Goal: Book appointment/travel/reservation

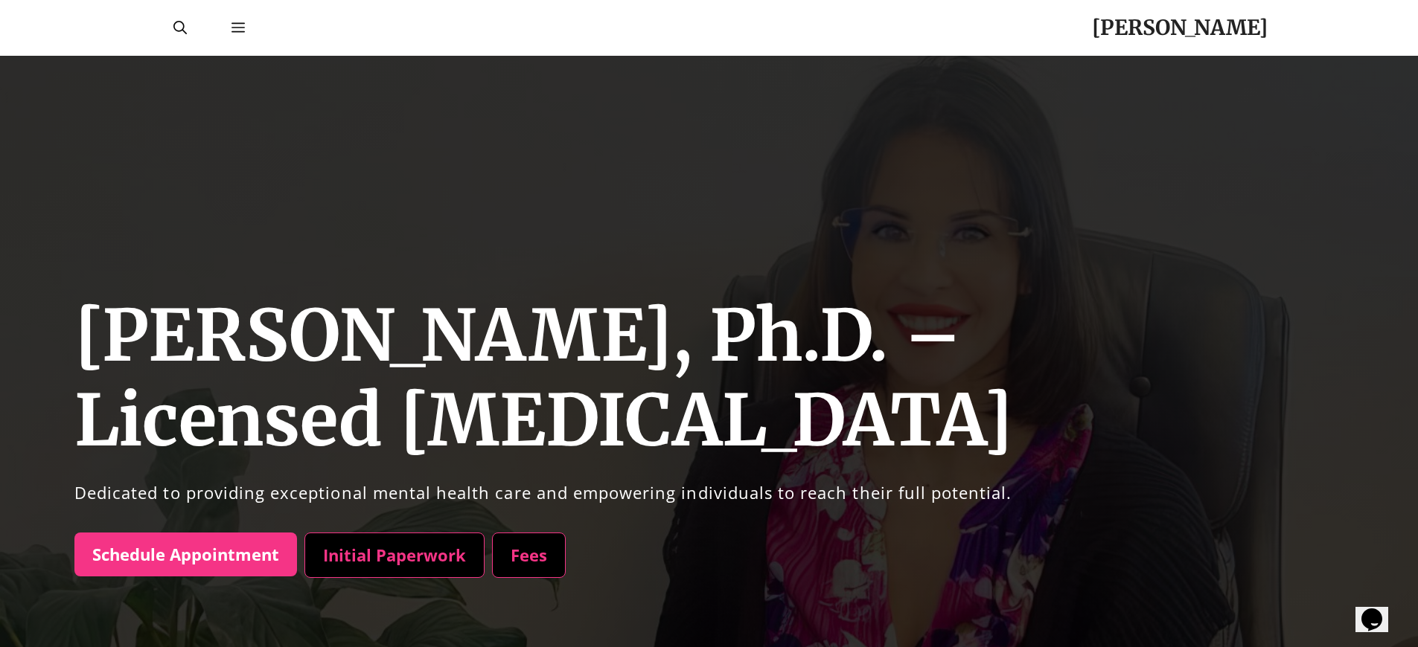
click at [181, 554] on link "Schedule Appointment" at bounding box center [185, 555] width 223 height 45
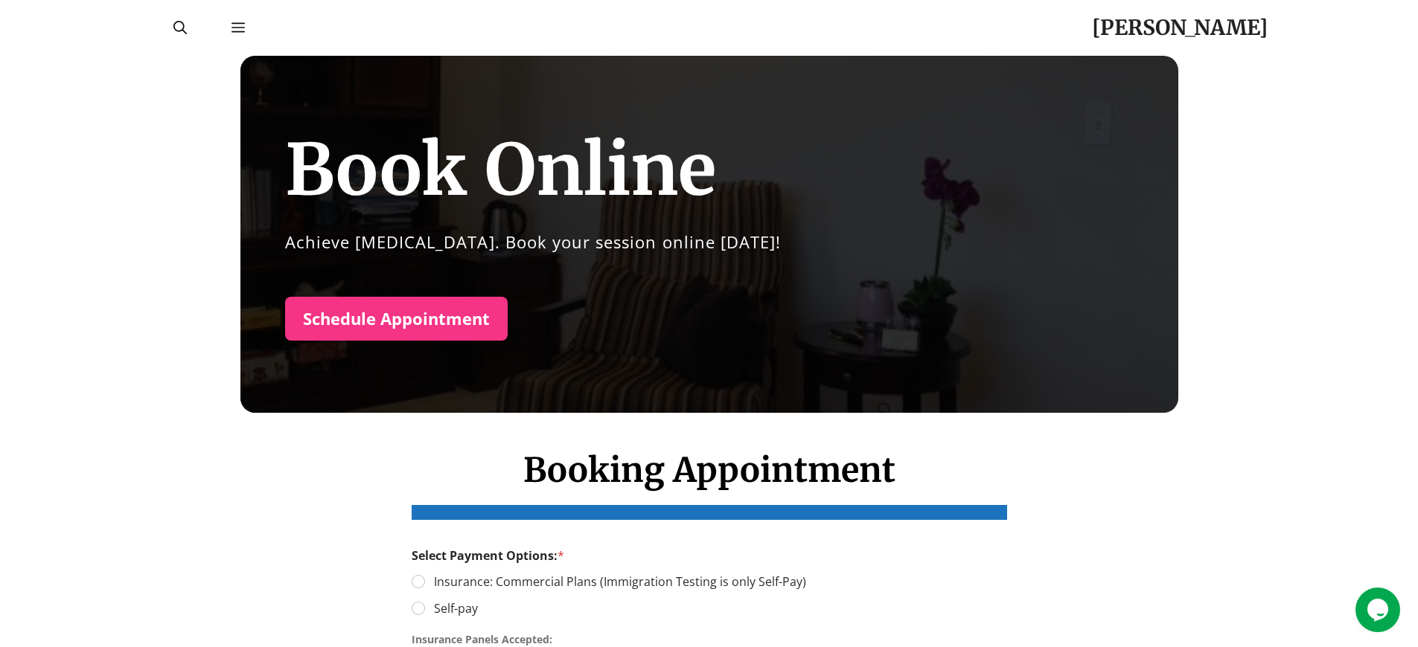
click at [391, 319] on link "Schedule Appointment" at bounding box center [396, 319] width 223 height 45
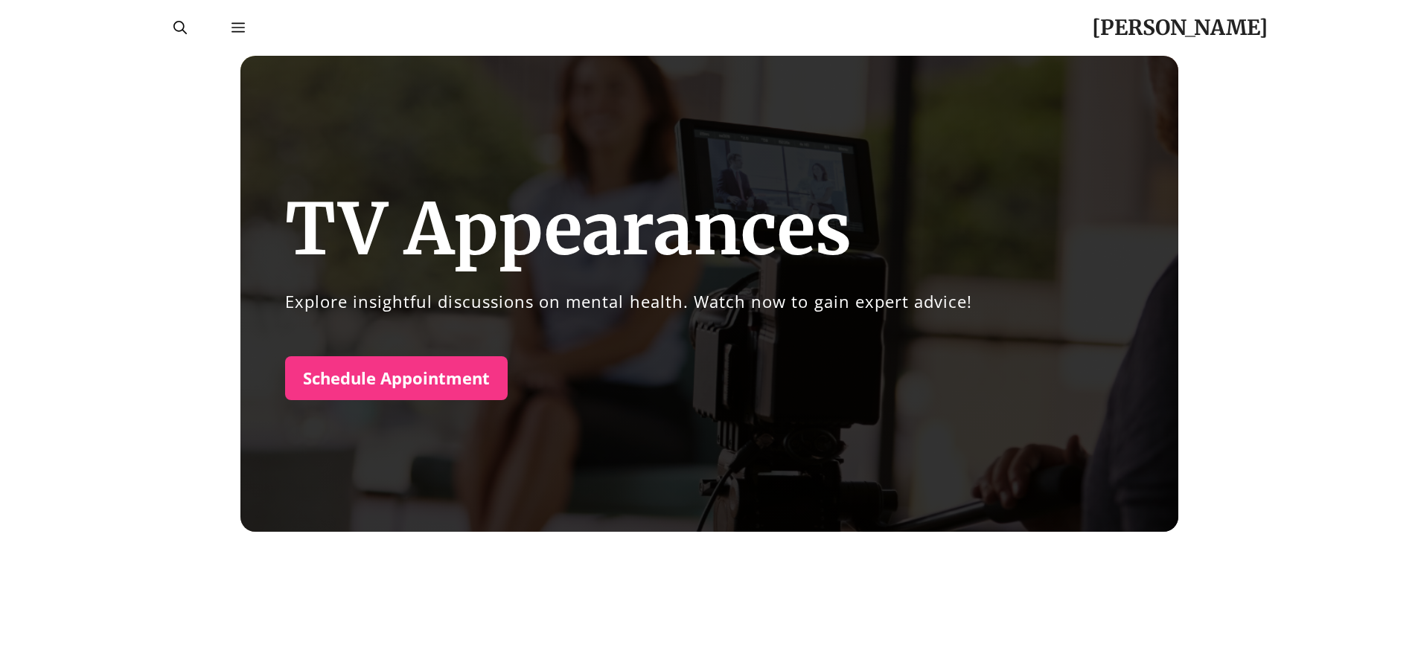
click at [391, 378] on link "Schedule Appointment" at bounding box center [396, 378] width 223 height 45
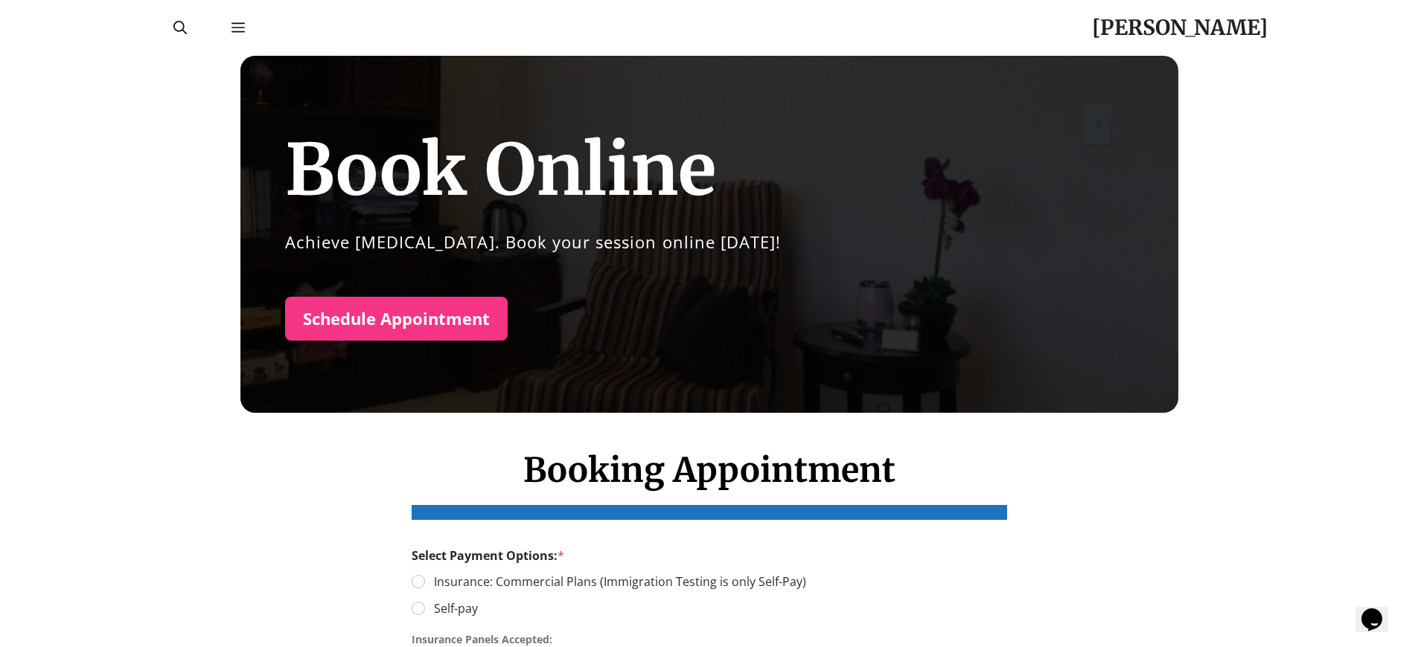
click at [391, 319] on link "Schedule Appointment" at bounding box center [396, 319] width 223 height 45
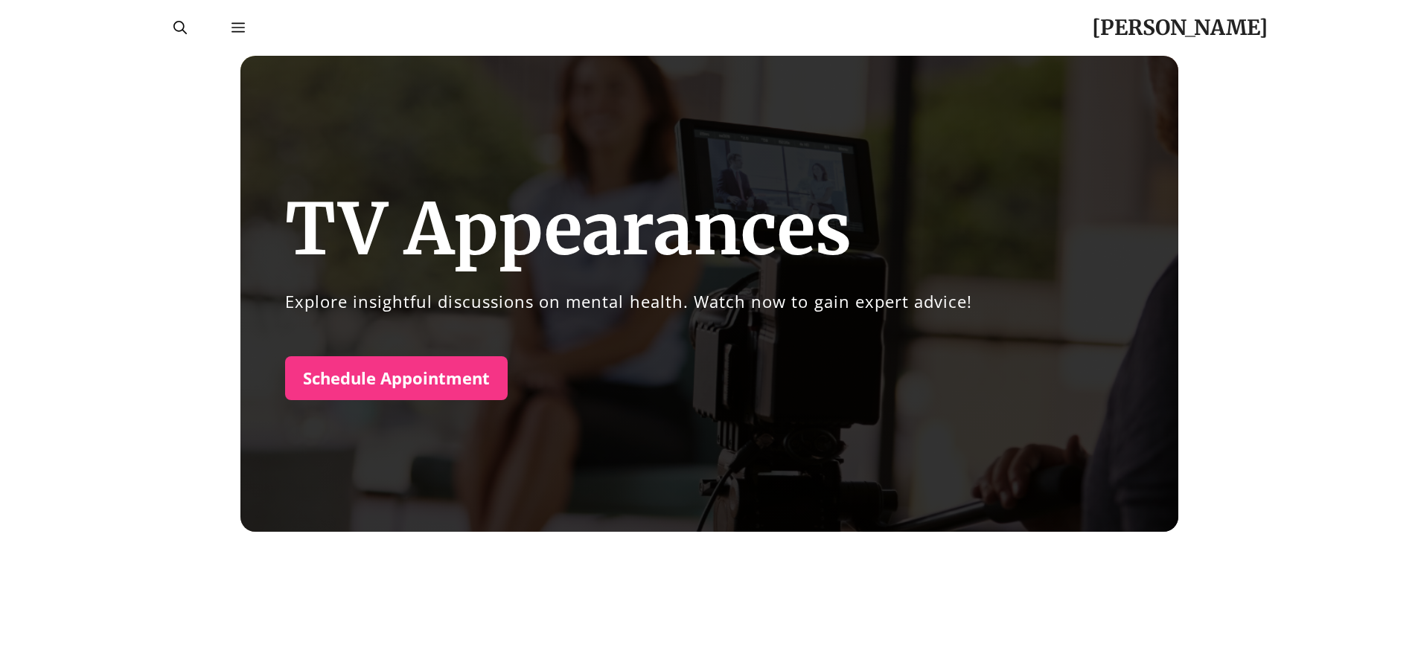
click at [391, 378] on link "Schedule Appointment" at bounding box center [396, 378] width 223 height 45
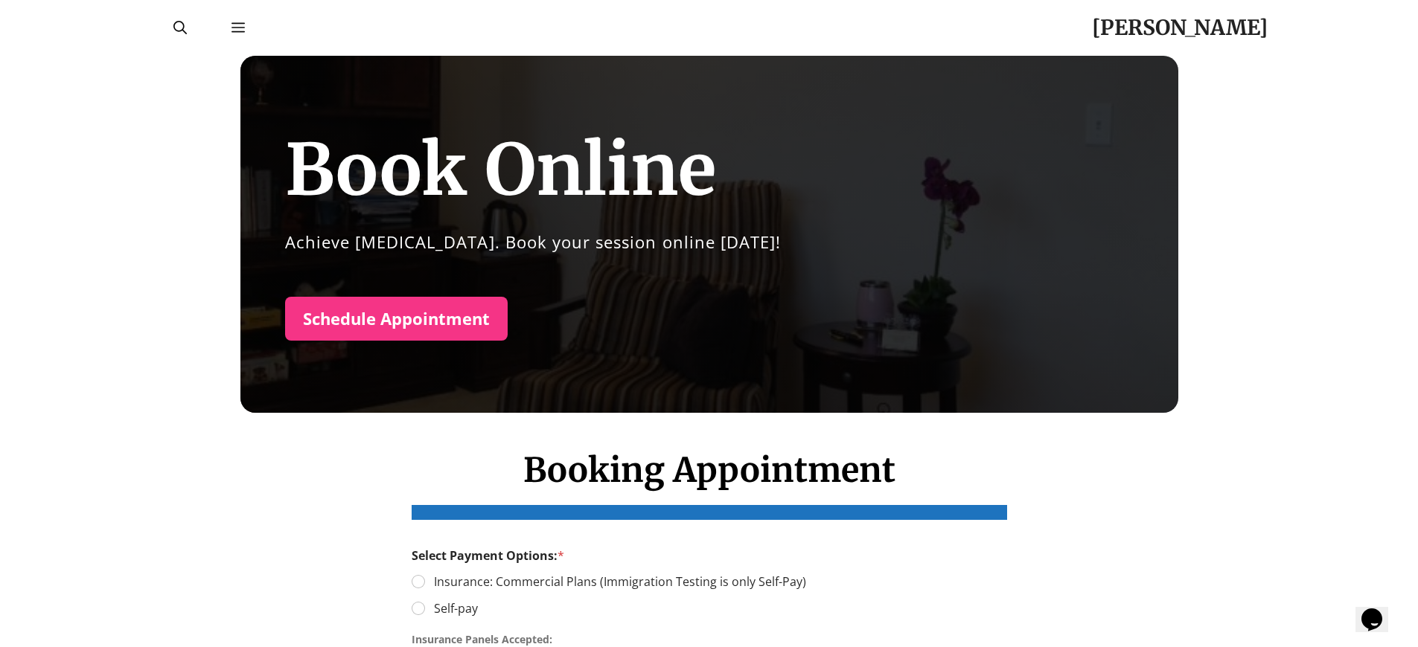
click at [391, 319] on link "Schedule Appointment" at bounding box center [396, 319] width 223 height 45
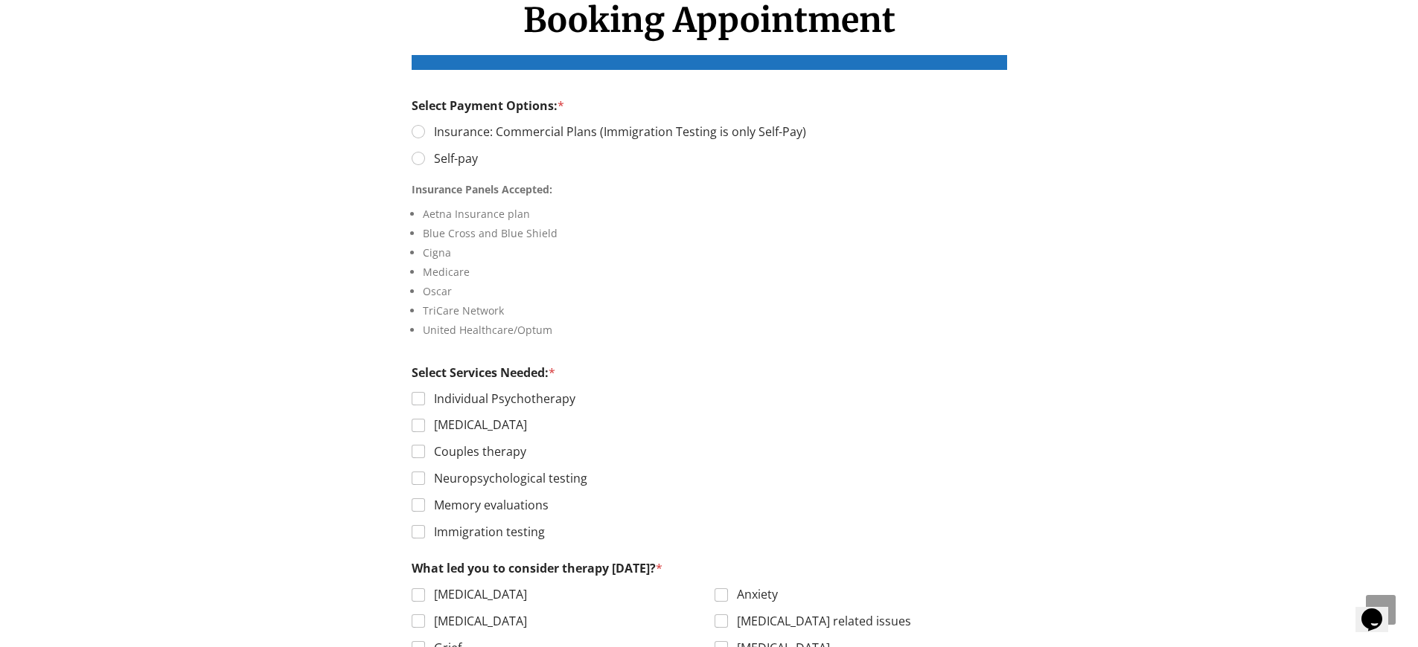
click at [709, 35] on h1 "Booking Appointment" at bounding box center [709, 35] width 595 height 70
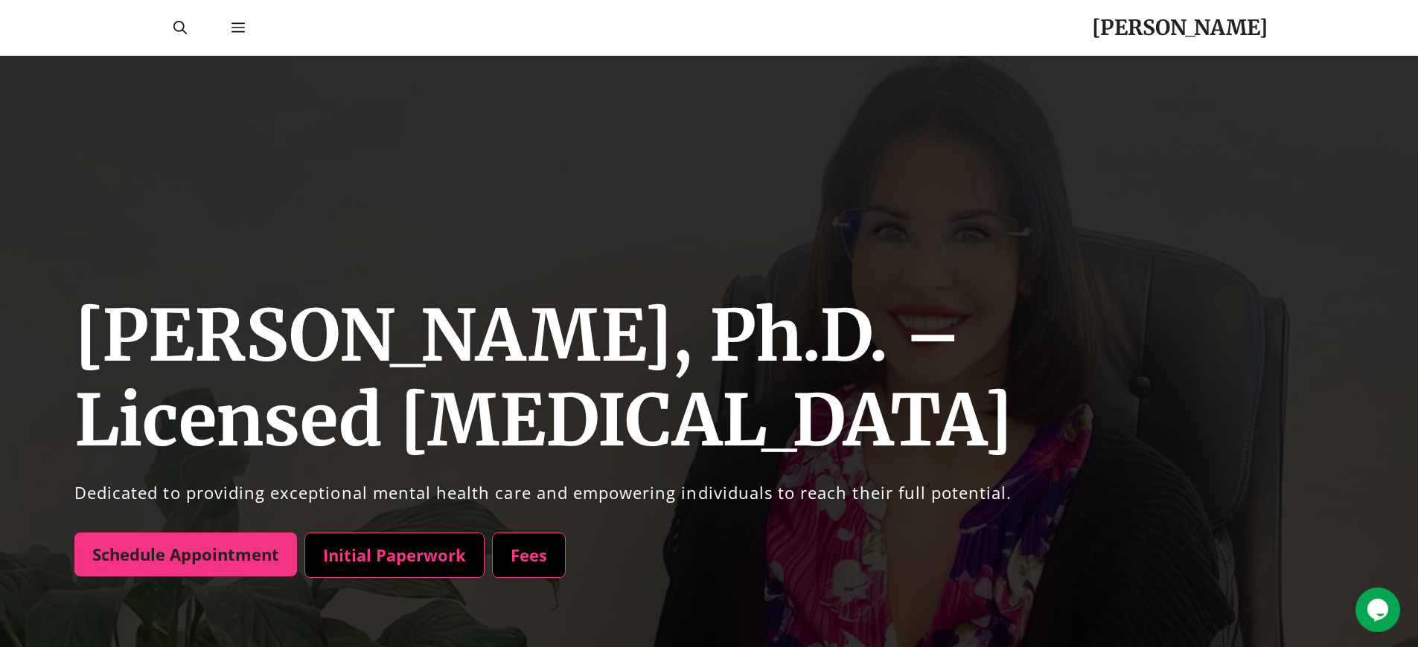
click at [181, 554] on link "Schedule Appointment" at bounding box center [185, 555] width 223 height 45
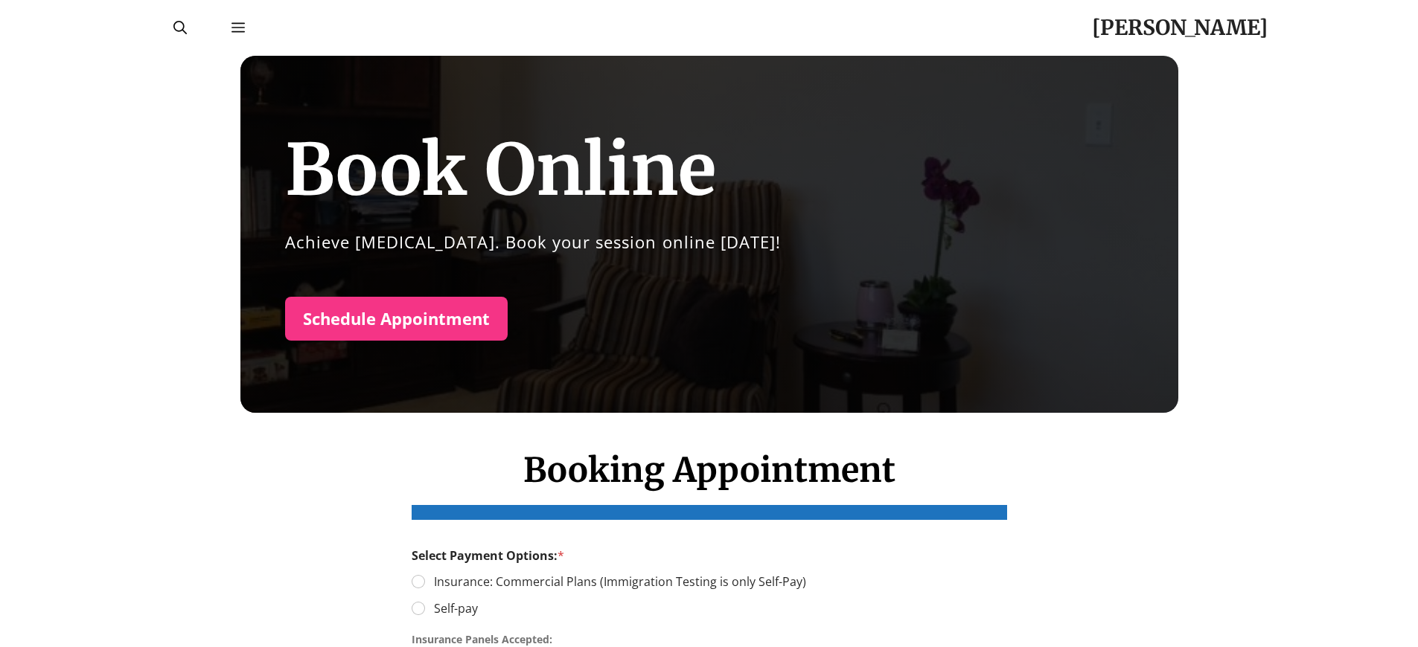
click at [391, 319] on link "Schedule Appointment" at bounding box center [396, 319] width 223 height 45
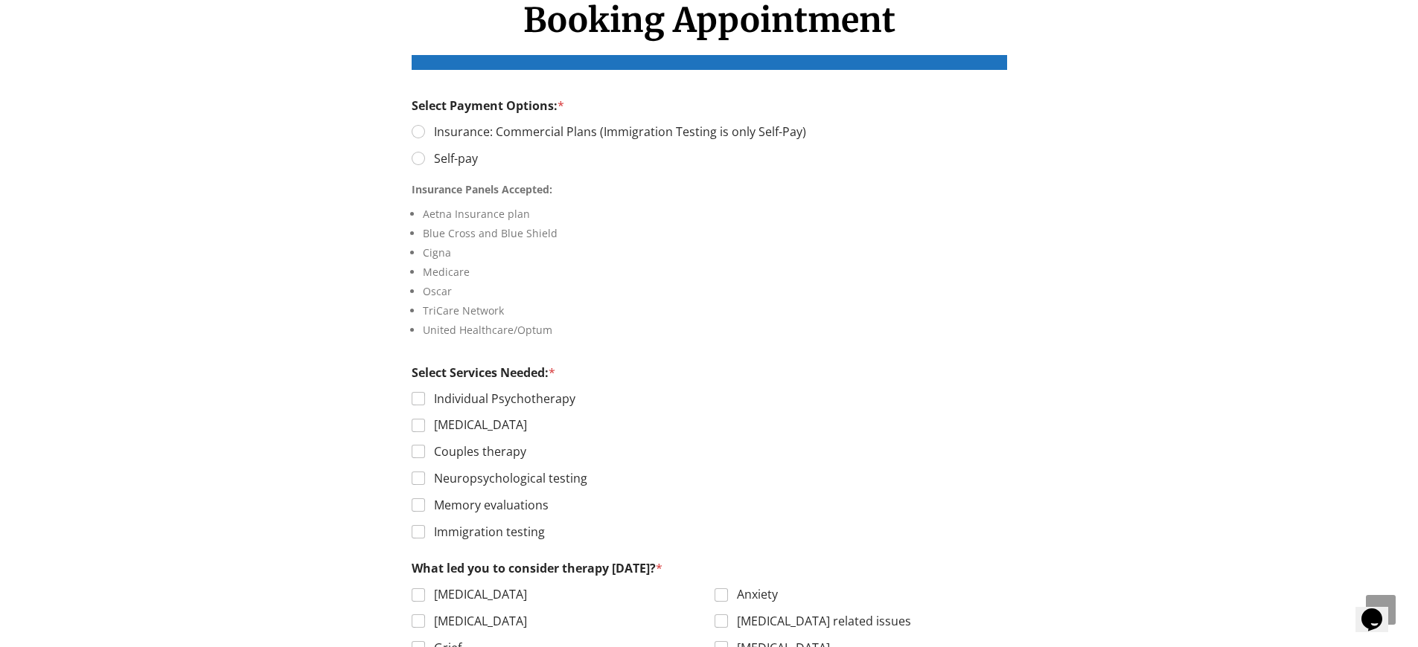
click at [709, 35] on h1 "Booking Appointment" at bounding box center [709, 35] width 595 height 70
